Goal: Complete application form: Complete application form

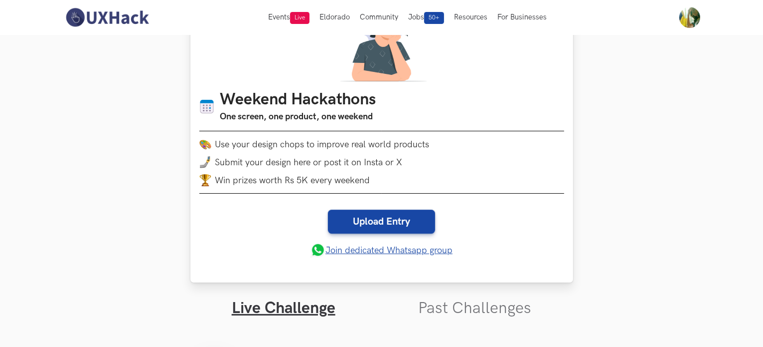
scroll to position [100, 0]
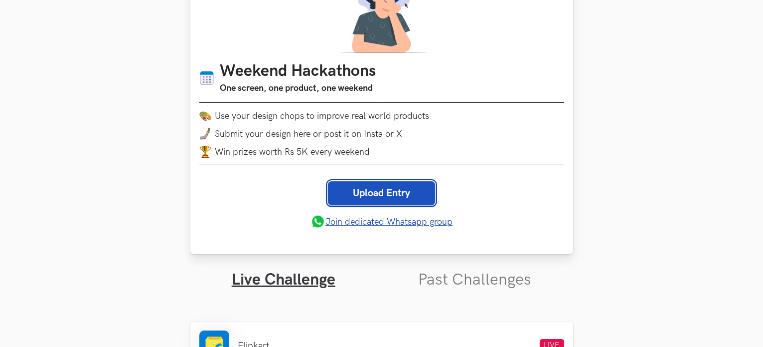
click at [371, 191] on link "Upload Entry" at bounding box center [381, 193] width 107 height 24
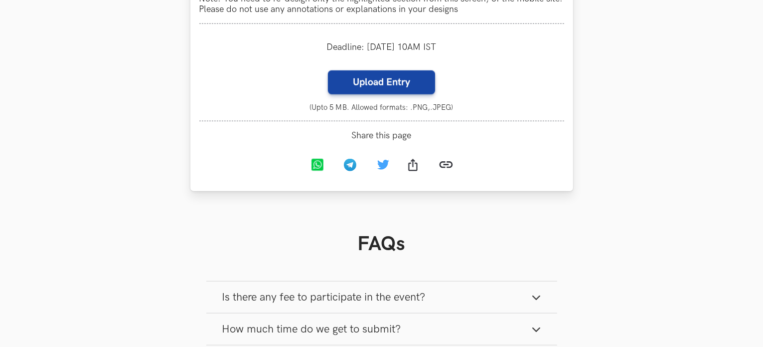
scroll to position [1049, 0]
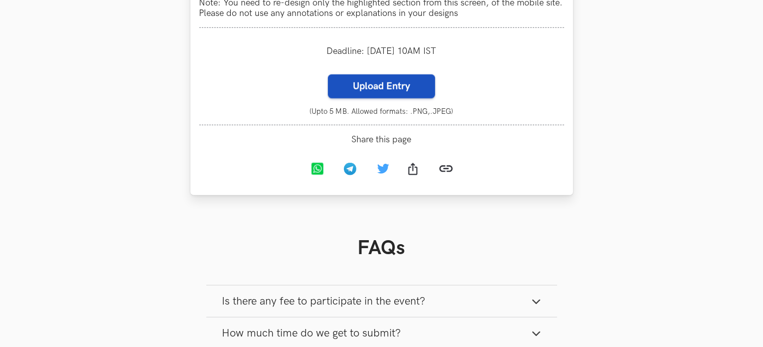
click at [393, 97] on label "Upload Entry" at bounding box center [381, 86] width 107 height 24
click at [328, 74] on input "Upload Entry" at bounding box center [328, 74] width 0 height 0
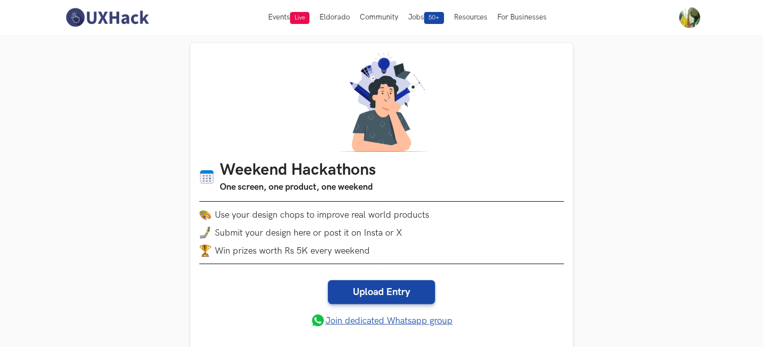
scroll to position [0, 0]
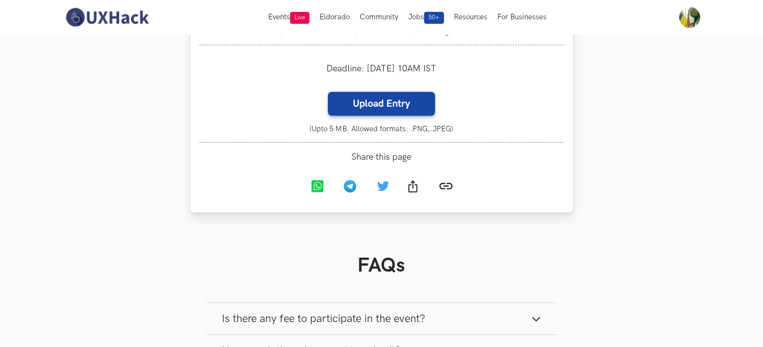
scroll to position [1030, 0]
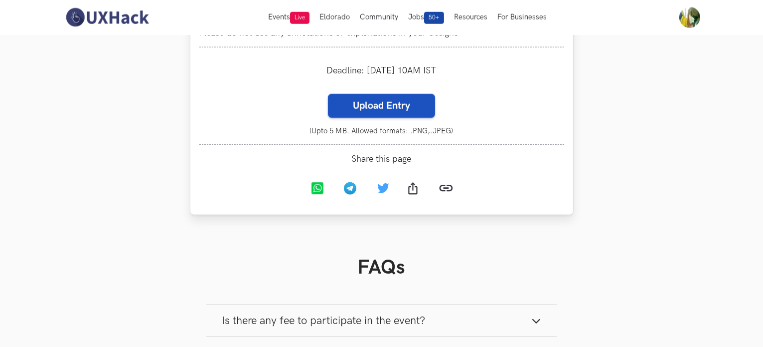
click at [365, 116] on label "Upload Entry" at bounding box center [381, 106] width 107 height 24
click at [328, 94] on input "Upload Entry" at bounding box center [328, 93] width 0 height 0
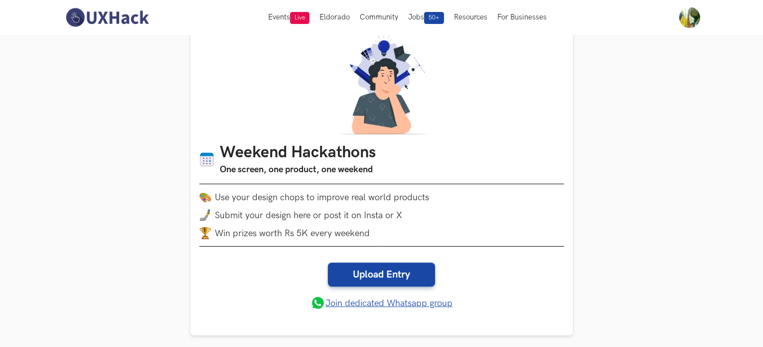
scroll to position [0, 0]
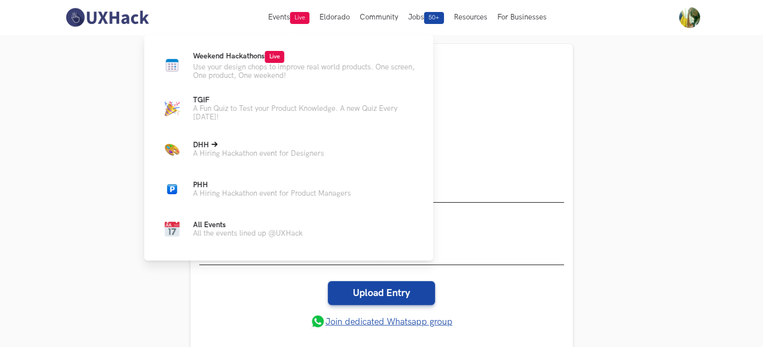
click at [261, 157] on p "A Hiring Hackathon event for Designers" at bounding box center [258, 153] width 131 height 8
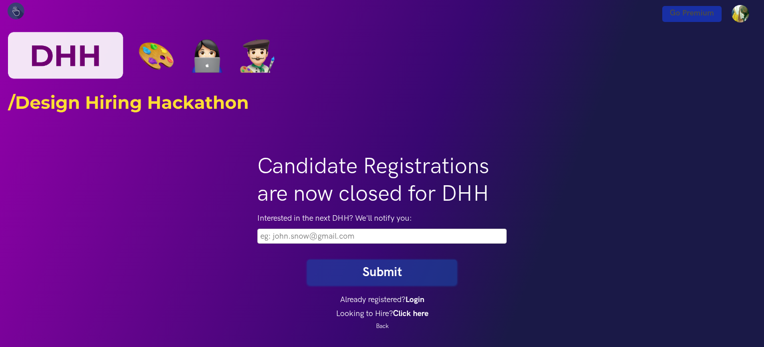
click at [297, 237] on input "email" at bounding box center [381, 235] width 249 height 15
type input "[EMAIL_ADDRESS][DOMAIN_NAME]"
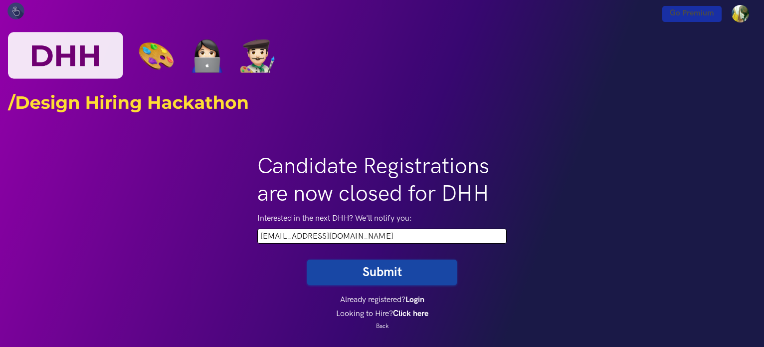
click at [389, 269] on button "Submit" at bounding box center [382, 271] width 150 height 25
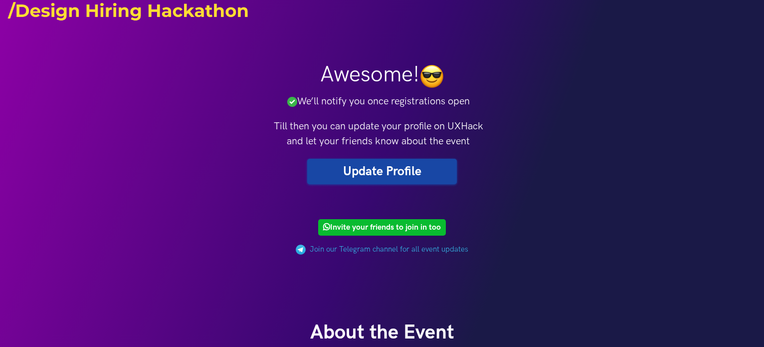
scroll to position [100, 0]
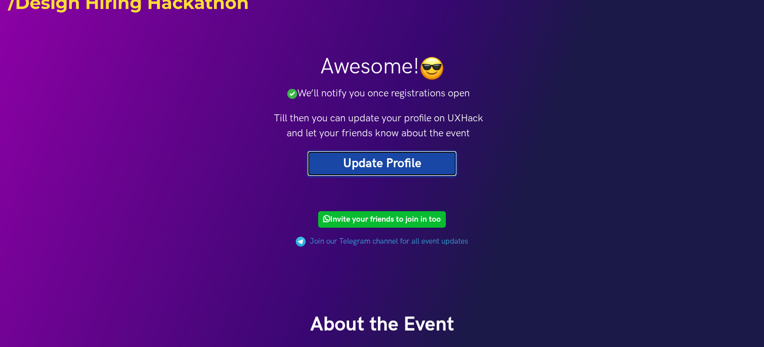
click at [400, 162] on link "Update Profile" at bounding box center [382, 163] width 150 height 25
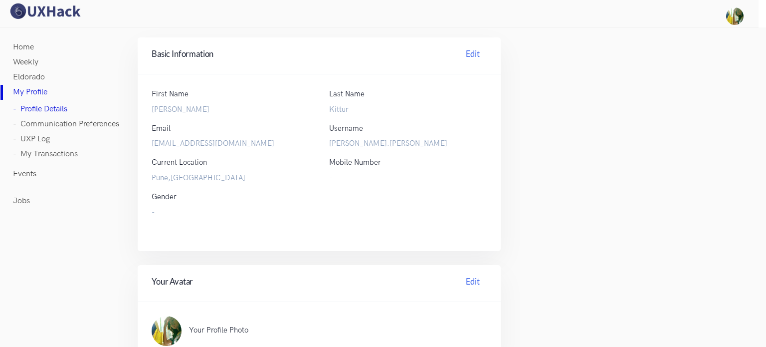
click at [339, 169] on div "Mobile Number -" at bounding box center [408, 170] width 158 height 27
click at [465, 56] on link "Edit" at bounding box center [473, 55] width 28 height 15
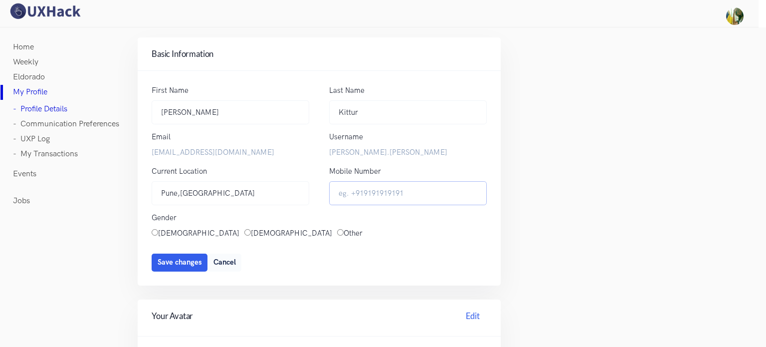
click at [363, 193] on input "Mobile Number" at bounding box center [408, 193] width 158 height 24
type input "[PHONE_NUMBER]"
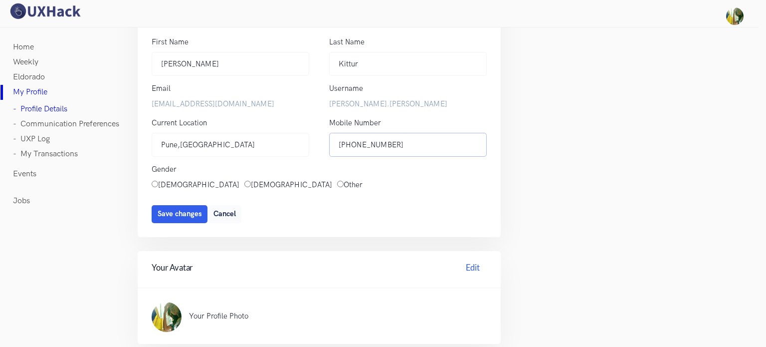
scroll to position [50, 0]
click at [152, 181] on input "[DEMOGRAPHIC_DATA]" at bounding box center [155, 182] width 6 height 6
radio input "true"
click at [181, 211] on span "Save changes" at bounding box center [180, 212] width 44 height 8
click at [167, 213] on span "Update" at bounding box center [170, 212] width 24 height 8
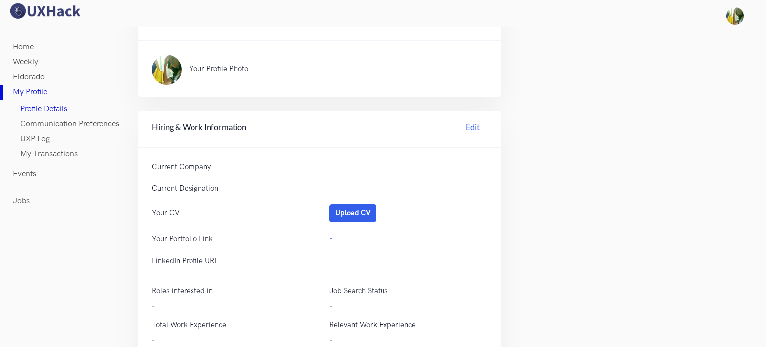
scroll to position [299, 0]
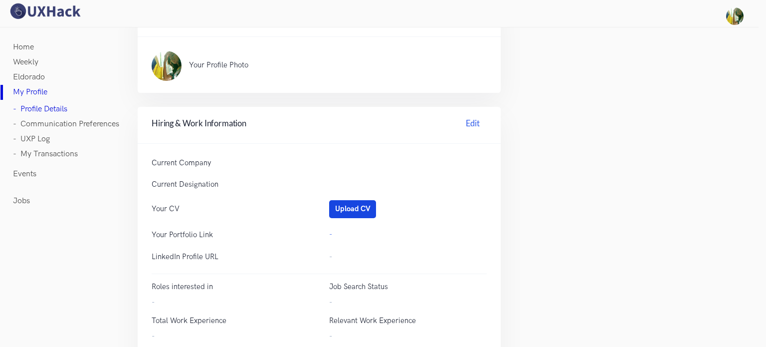
click at [347, 208] on button "Upload CV" at bounding box center [352, 209] width 47 height 18
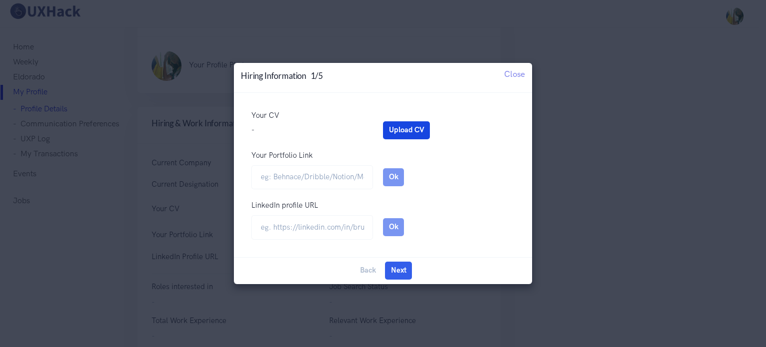
click at [410, 135] on button "Upload CV" at bounding box center [406, 130] width 47 height 18
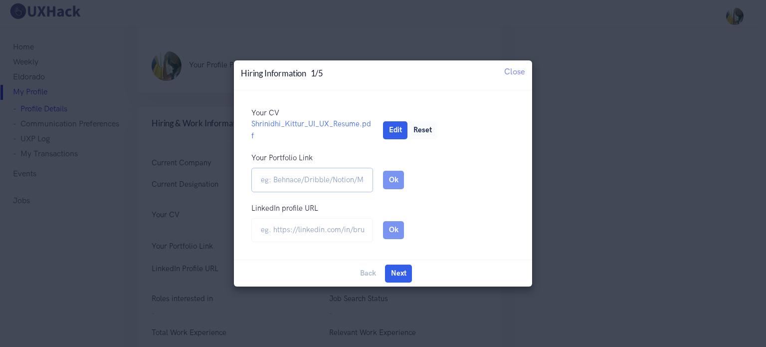
click at [297, 182] on input "Your Portfolio Link" at bounding box center [312, 180] width 122 height 24
type input "[URL]"
click at [316, 232] on input "url" at bounding box center [312, 230] width 122 height 24
type input "[URL][DOMAIN_NAME][PERSON_NAME]"
click at [395, 266] on button "Next" at bounding box center [398, 273] width 27 height 18
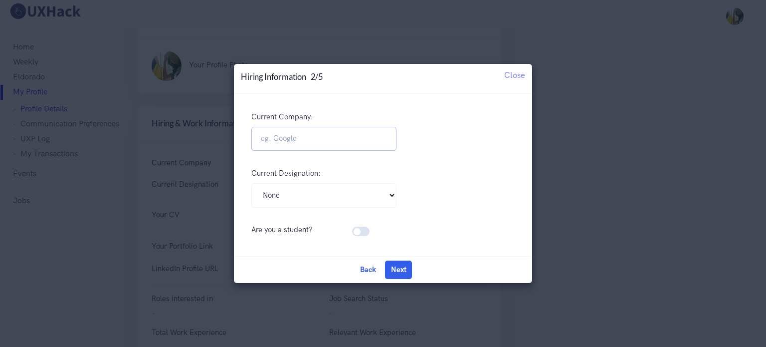
click at [311, 140] on input "Current Company:" at bounding box center [323, 139] width 145 height 24
click at [319, 195] on select "Pick Your Designation Associate Product Manager Product Designer Product Manage…" at bounding box center [323, 195] width 145 height 24
select select "UI UX Designer"
click at [251, 183] on select "Pick Your Designation Associate Product Manager Product Designer Product Manage…" at bounding box center [323, 195] width 145 height 24
click at [400, 274] on button "Next" at bounding box center [398, 269] width 27 height 18
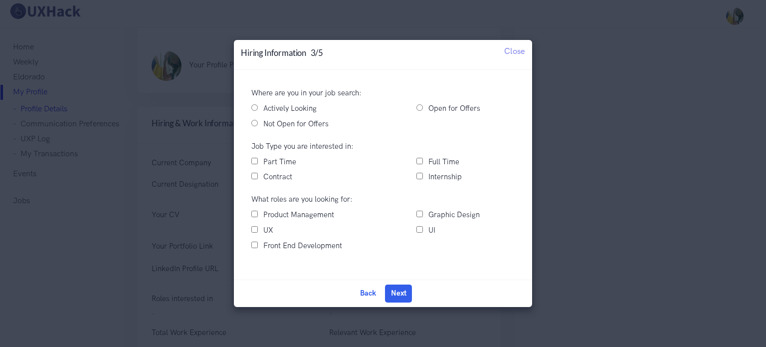
click at [255, 108] on input "Actively Looking" at bounding box center [254, 107] width 6 height 6
radio input "true"
click at [419, 158] on input "Full Time" at bounding box center [419, 161] width 6 height 6
checkbox input "true"
click at [251, 230] on input "UX" at bounding box center [254, 229] width 6 height 6
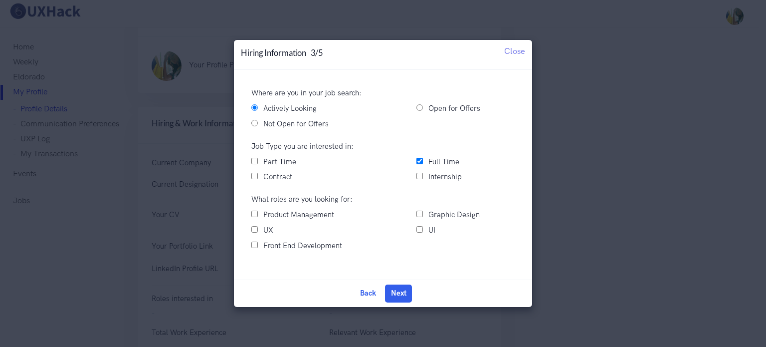
checkbox input "true"
click at [399, 291] on button "Next" at bounding box center [398, 293] width 27 height 18
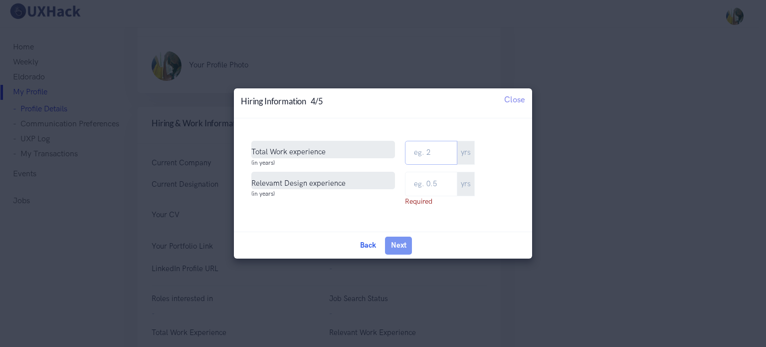
click at [439, 155] on input "Total Work Experience" at bounding box center [431, 153] width 52 height 24
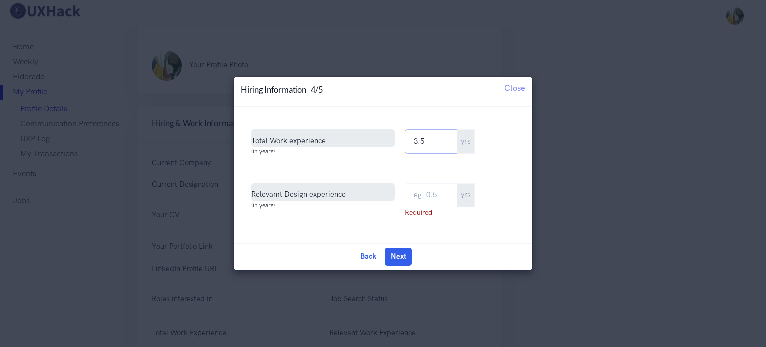
type input "3.5"
click at [426, 191] on input "text" at bounding box center [431, 195] width 52 height 24
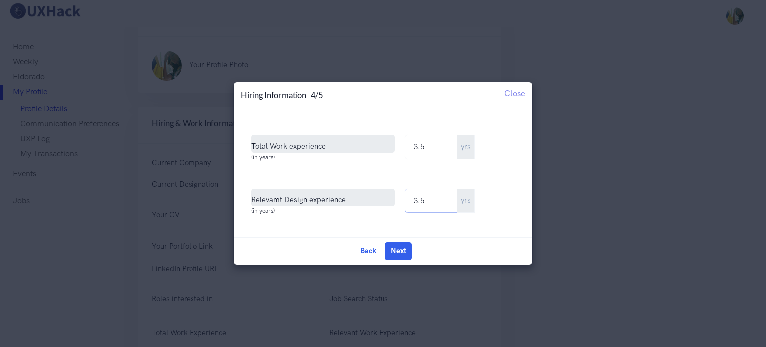
type input "3.5"
click at [419, 151] on input "3.5" at bounding box center [431, 147] width 52 height 24
type input "4.5"
click at [396, 249] on button "Next" at bounding box center [398, 251] width 27 height 18
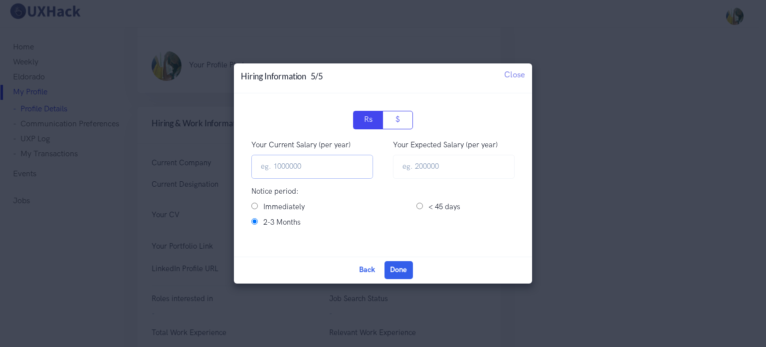
click at [328, 169] on input "Your Current Salary (per year)" at bounding box center [312, 167] width 122 height 24
type input "600000"
click at [413, 161] on input "text" at bounding box center [454, 167] width 122 height 24
type input "800000"
click at [252, 206] on input "Immediately" at bounding box center [254, 205] width 6 height 6
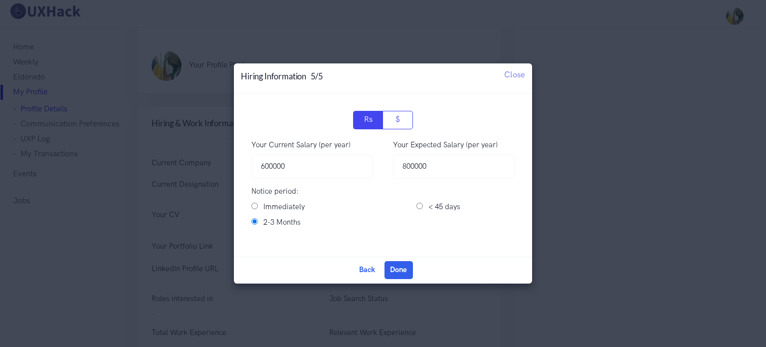
radio input "true"
click at [400, 267] on button "Done" at bounding box center [398, 270] width 28 height 18
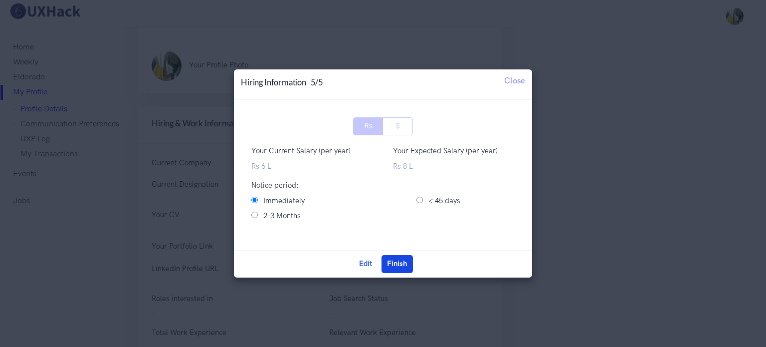
click at [396, 263] on button "Finish" at bounding box center [396, 264] width 31 height 18
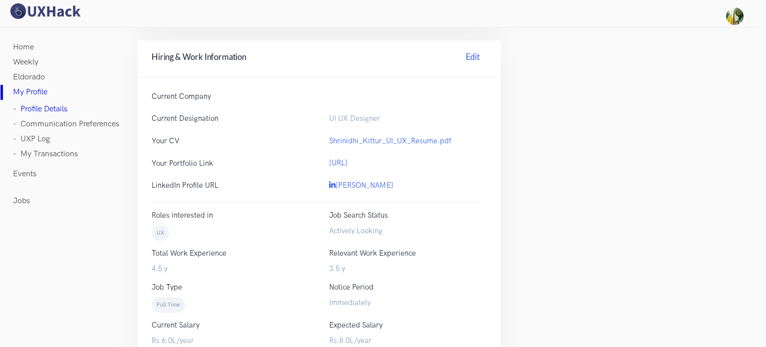
scroll to position [365, 0]
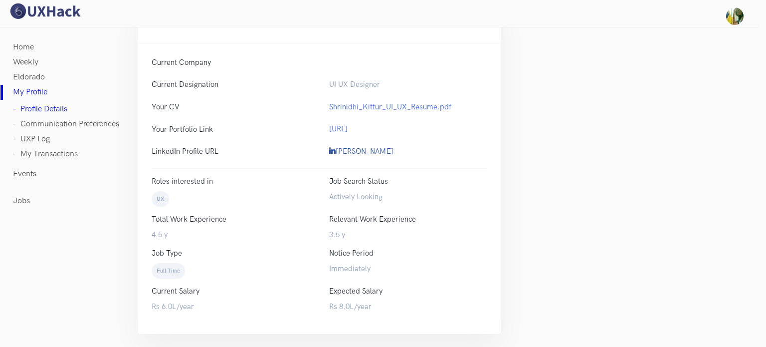
click at [347, 151] on link "[PERSON_NAME]" at bounding box center [361, 151] width 64 height 8
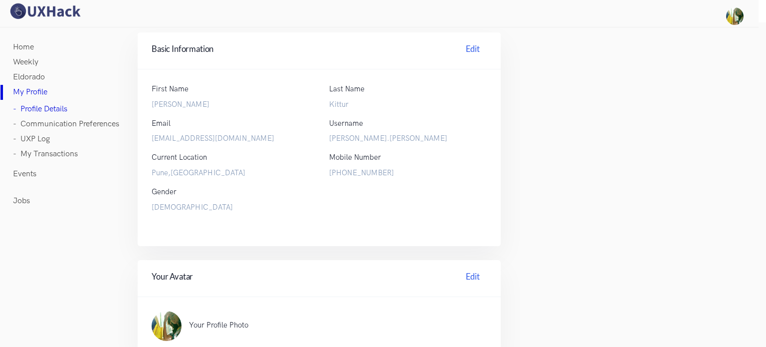
scroll to position [0, 0]
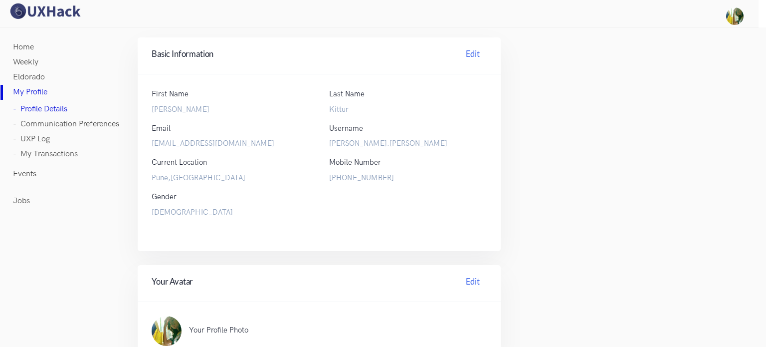
click at [69, 124] on link "- Communication Preferences" at bounding box center [66, 124] width 106 height 15
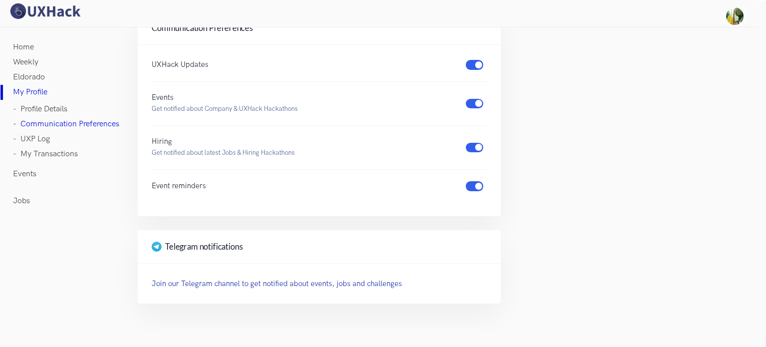
scroll to position [27, 0]
click at [35, 139] on link "- UXP Log" at bounding box center [31, 139] width 37 height 15
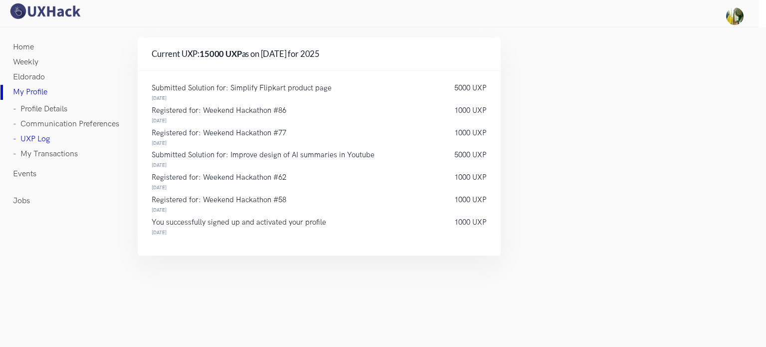
click at [36, 153] on link "- My Transactions" at bounding box center [45, 154] width 65 height 15
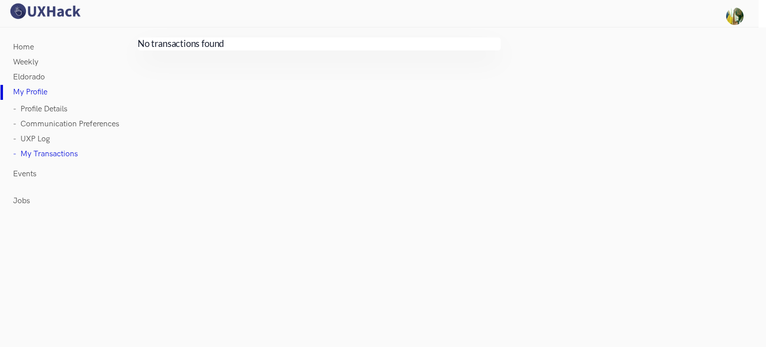
click at [47, 142] on link "- UXP Log" at bounding box center [31, 139] width 37 height 15
